Goal: Task Accomplishment & Management: Use online tool/utility

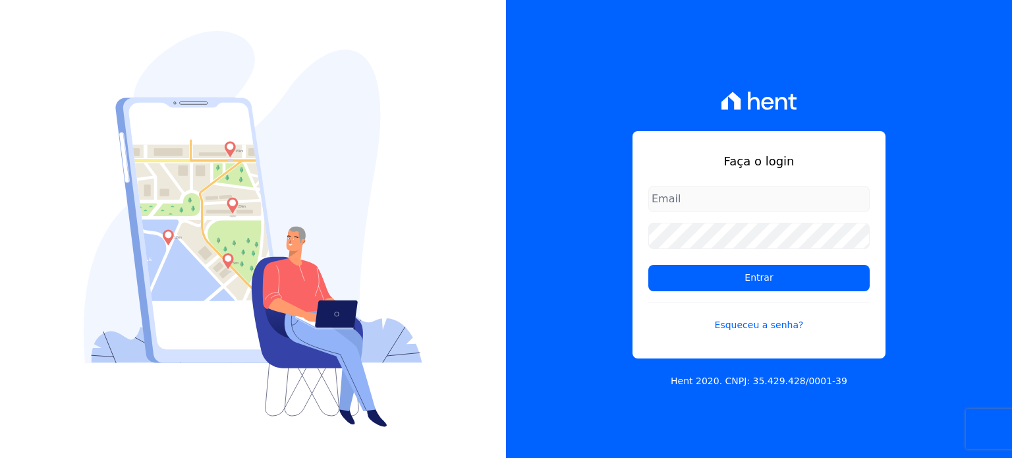
click at [696, 188] on input "email" at bounding box center [758, 199] width 221 height 26
type input "[EMAIL_ADDRESS][DOMAIN_NAME]"
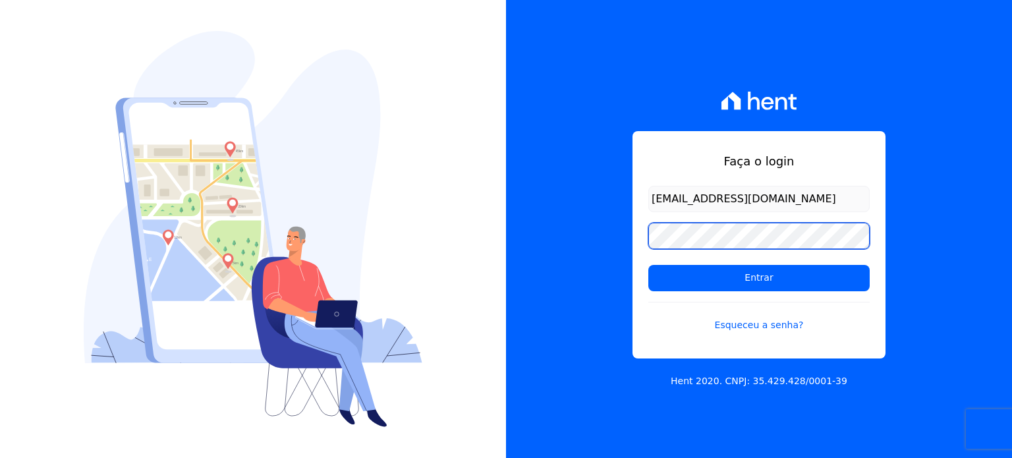
click at [648, 265] on input "Entrar" at bounding box center [758, 278] width 221 height 26
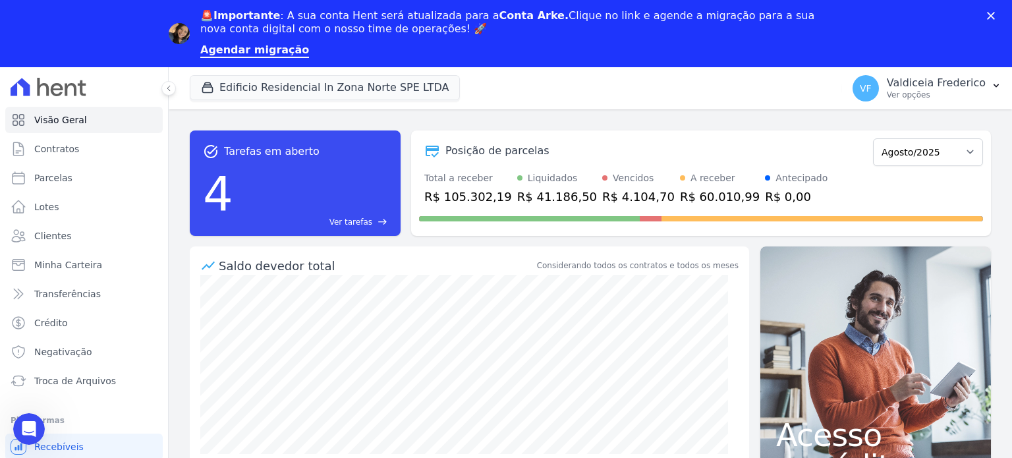
click at [984, 13] on div "🚨Importante : A sua conta Hent será atualizada para a Conta Arke. Clique no lin…" at bounding box center [506, 33] width 1012 height 57
click at [994, 12] on icon "Fechar" at bounding box center [991, 16] width 8 height 8
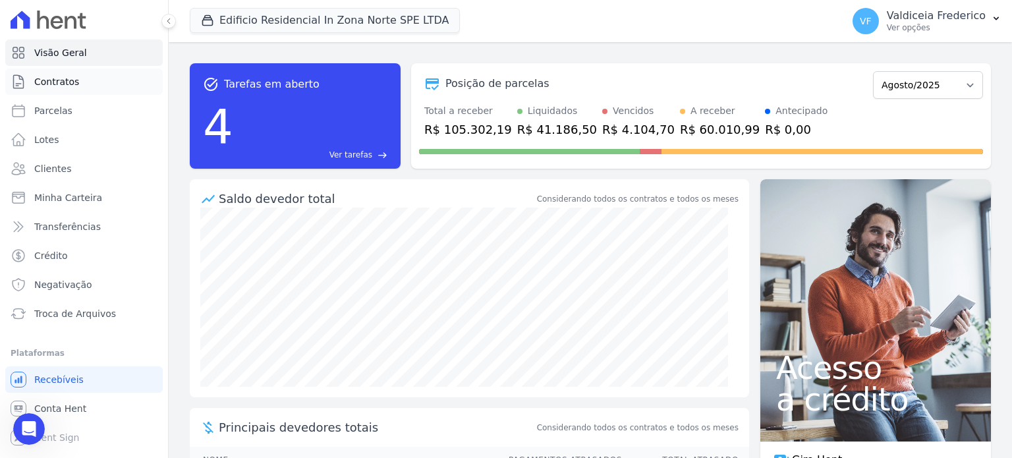
click at [59, 84] on span "Contratos" at bounding box center [56, 81] width 45 height 13
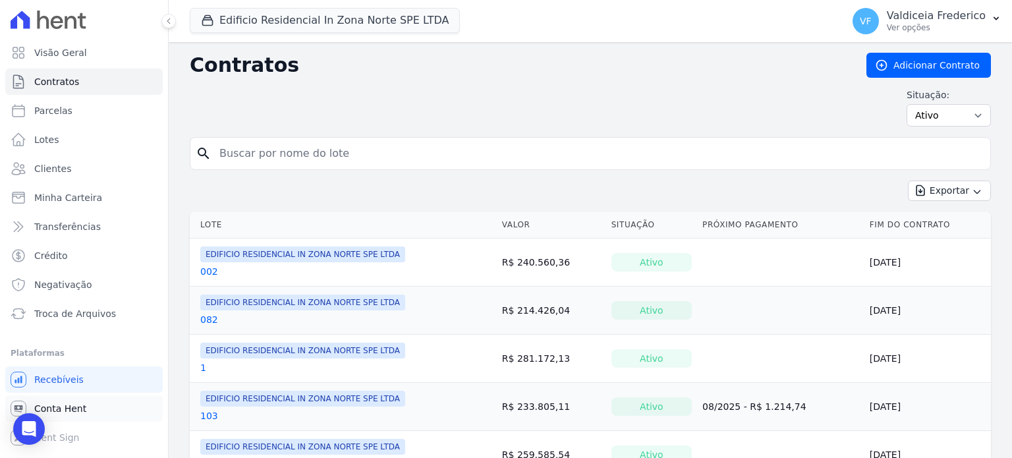
click at [82, 408] on link "Conta Hent" at bounding box center [83, 408] width 157 height 26
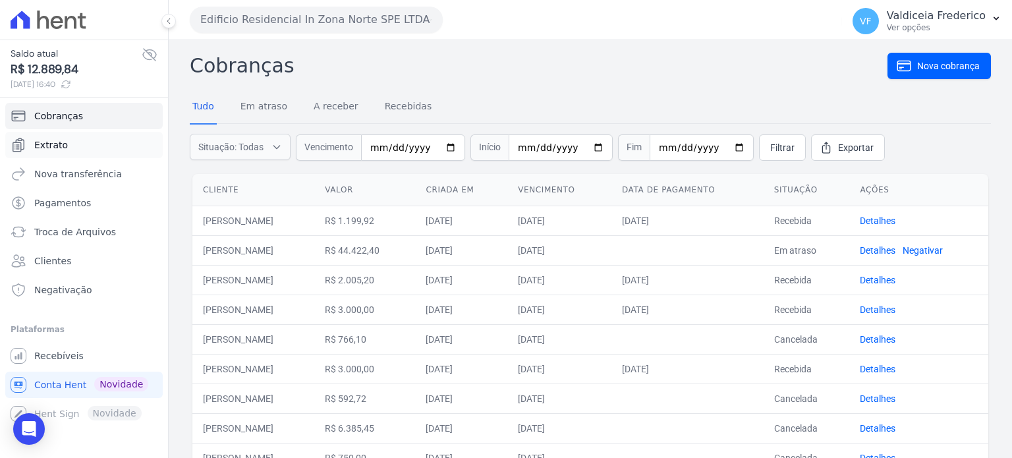
click at [67, 147] on link "Extrato" at bounding box center [83, 145] width 157 height 26
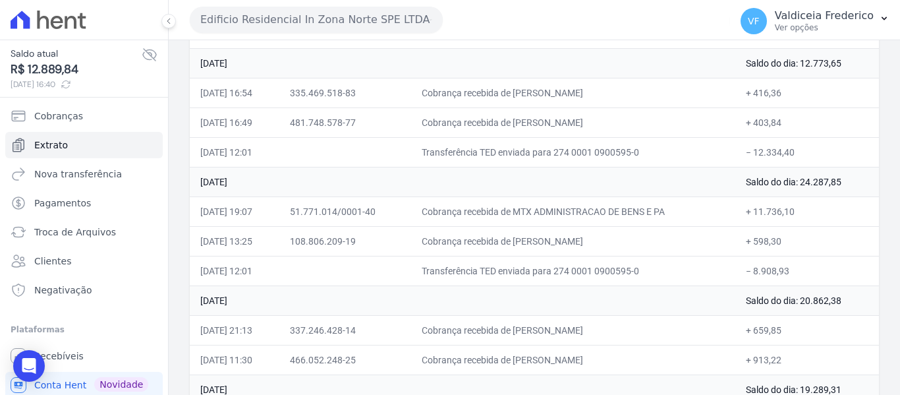
scroll to position [518, 0]
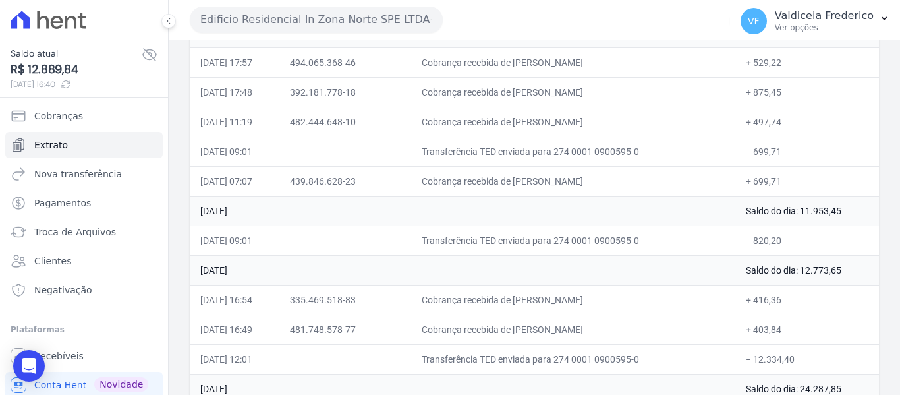
click at [256, 16] on button "Edificio Residencial In Zona Norte SPE LTDA" at bounding box center [316, 20] width 253 height 26
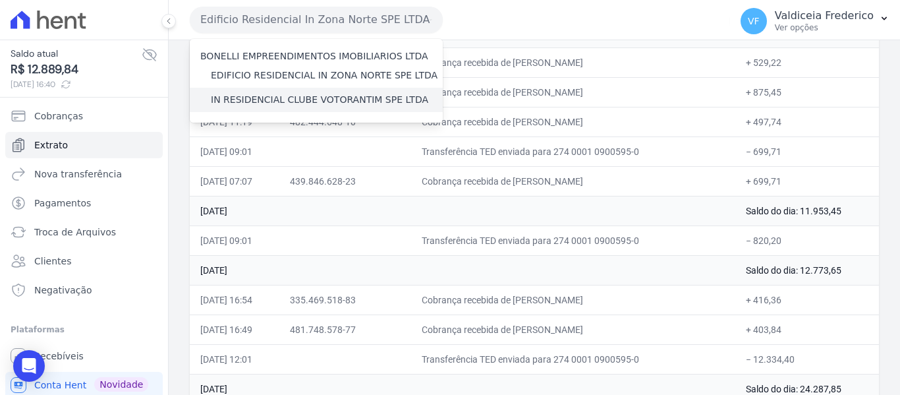
click at [250, 96] on label "IN RESIDENCIAL CLUBE VOTORANTIM SPE LTDA" at bounding box center [319, 100] width 217 height 14
click at [0, 0] on input "IN RESIDENCIAL CLUBE VOTORANTIM SPE LTDA" at bounding box center [0, 0] width 0 height 0
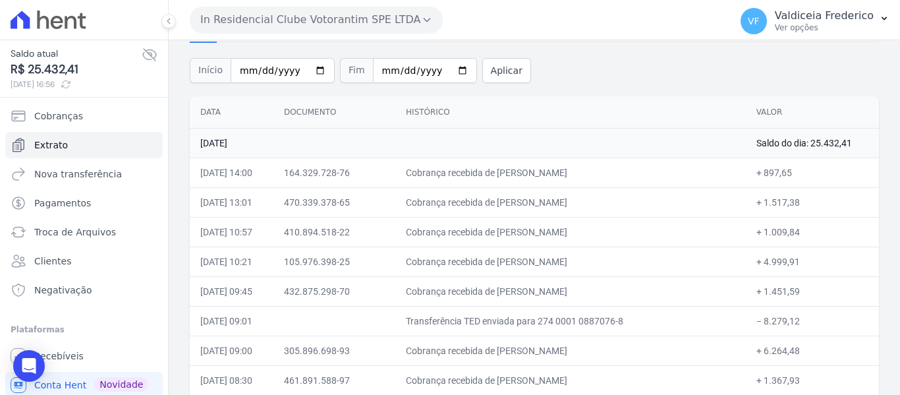
scroll to position [66, 0]
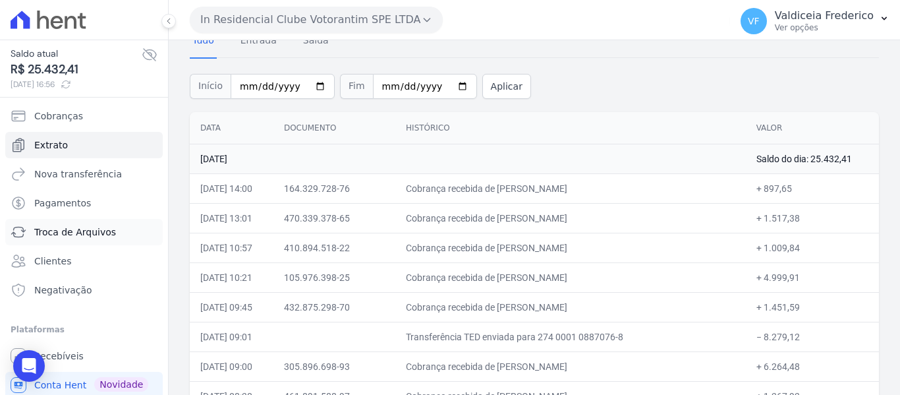
click at [91, 225] on span "Troca de Arquivos" at bounding box center [75, 231] width 82 height 13
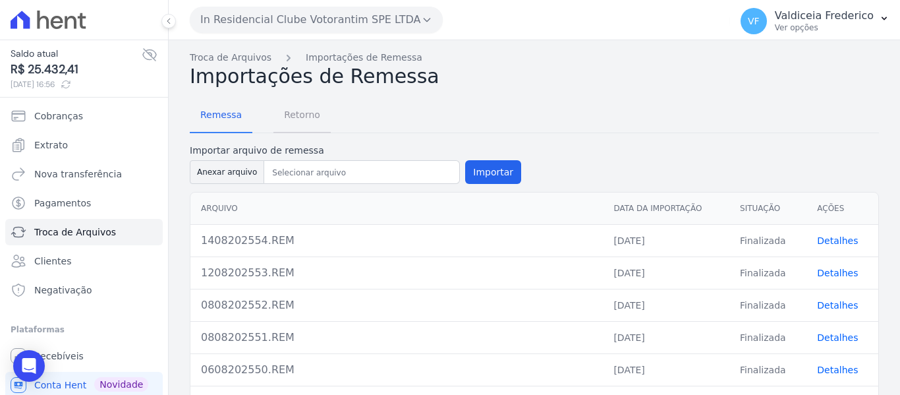
click at [309, 115] on span "Retorno" at bounding box center [302, 114] width 52 height 26
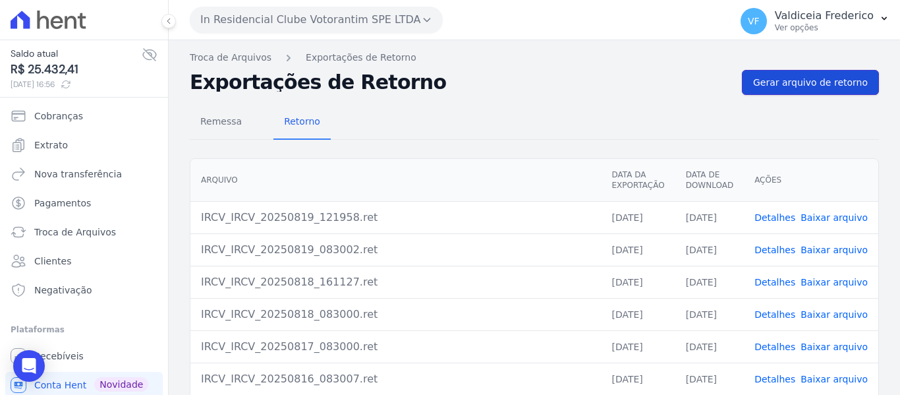
click at [806, 92] on link "Gerar arquivo de retorno" at bounding box center [810, 82] width 137 height 25
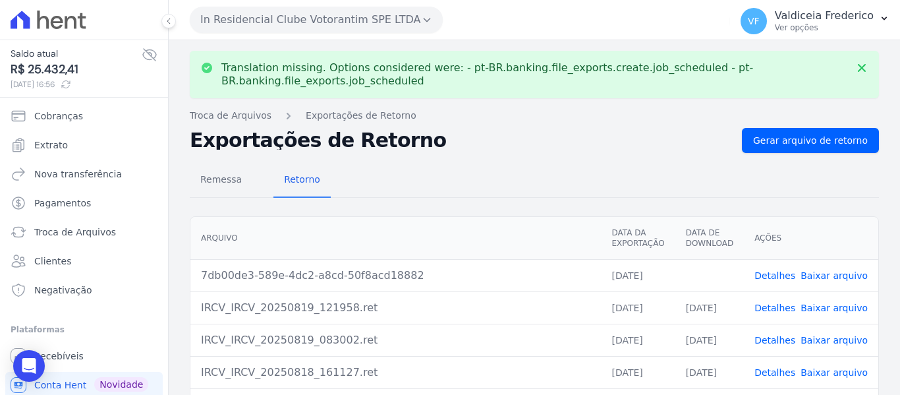
click at [818, 271] on link "Baixar arquivo" at bounding box center [833, 275] width 67 height 11
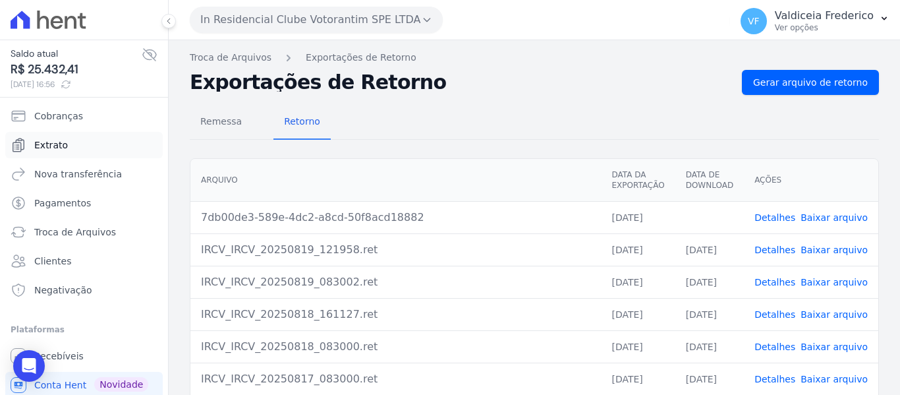
click at [35, 151] on span "Extrato" at bounding box center [51, 144] width 34 height 13
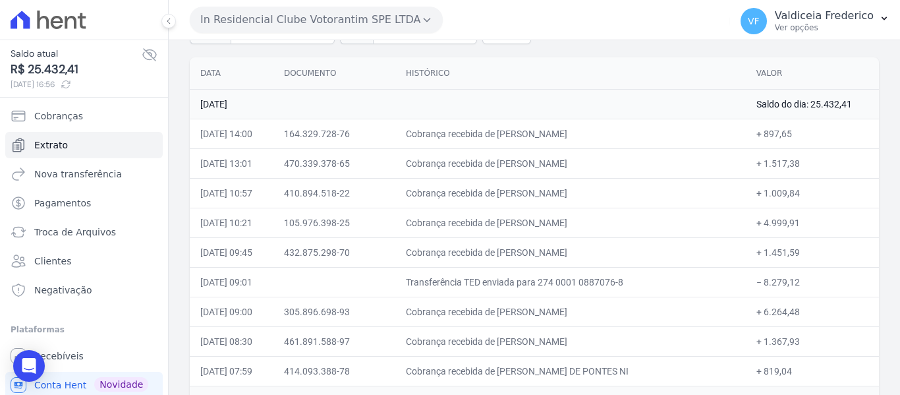
scroll to position [132, 0]
